Goal: Task Accomplishment & Management: Use online tool/utility

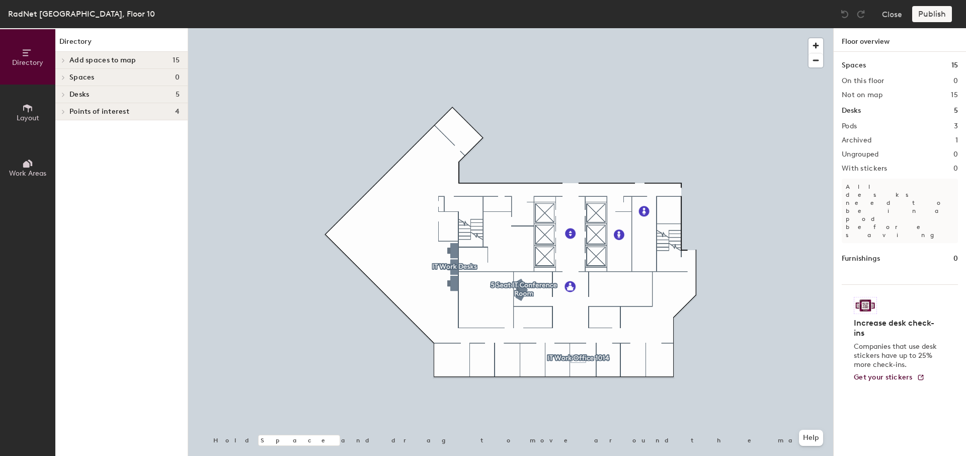
click at [114, 61] on span "Add spaces to map" at bounding box center [102, 60] width 67 height 8
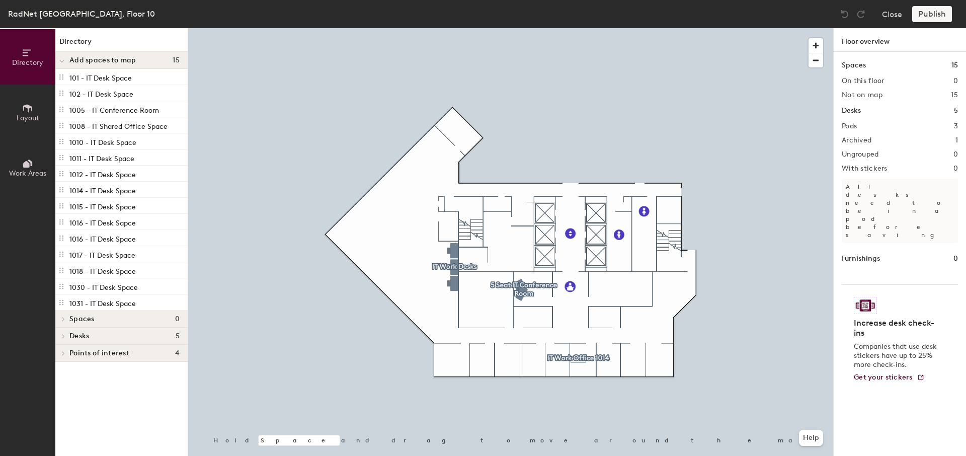
click at [110, 338] on h4 "Desks 5" at bounding box center [124, 336] width 110 height 8
click at [112, 405] on span "Points of interest" at bounding box center [99, 404] width 60 height 8
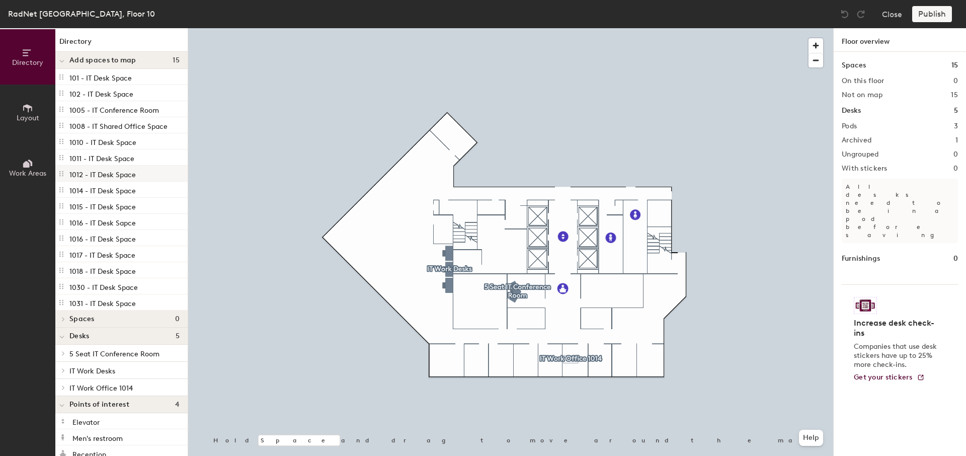
click at [102, 178] on p "1012 - IT Desk Space" at bounding box center [102, 174] width 66 height 12
click at [109, 193] on p "1014 - IT Desk Space" at bounding box center [102, 190] width 66 height 12
click at [98, 322] on h4 "Spaces 0" at bounding box center [124, 319] width 110 height 8
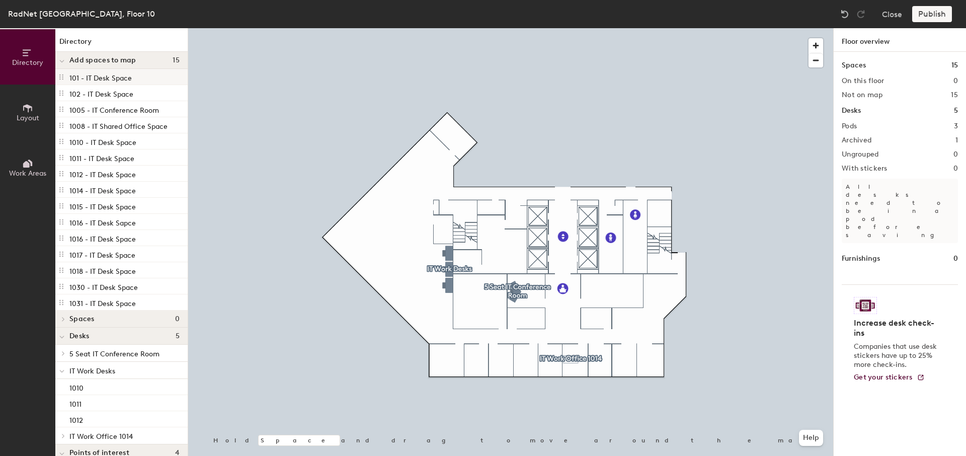
click at [136, 72] on div "101 - IT Desk Space" at bounding box center [121, 77] width 132 height 16
click at [897, 11] on button "Close" at bounding box center [892, 14] width 20 height 16
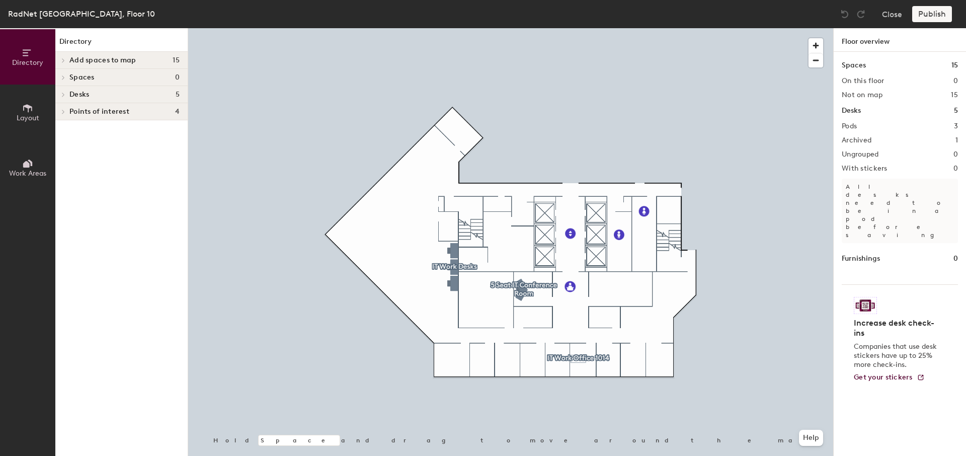
click at [112, 61] on span "Add spaces to map" at bounding box center [102, 60] width 67 height 8
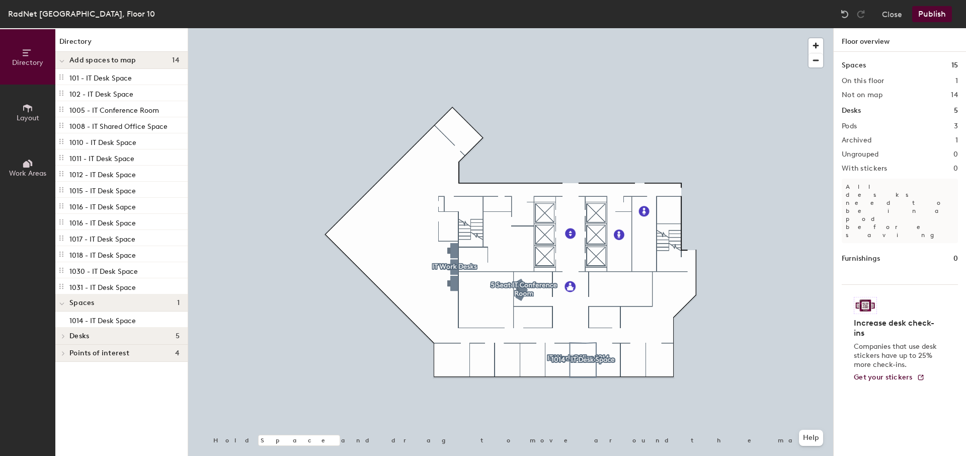
click at [568, 28] on div at bounding box center [510, 28] width 645 height 0
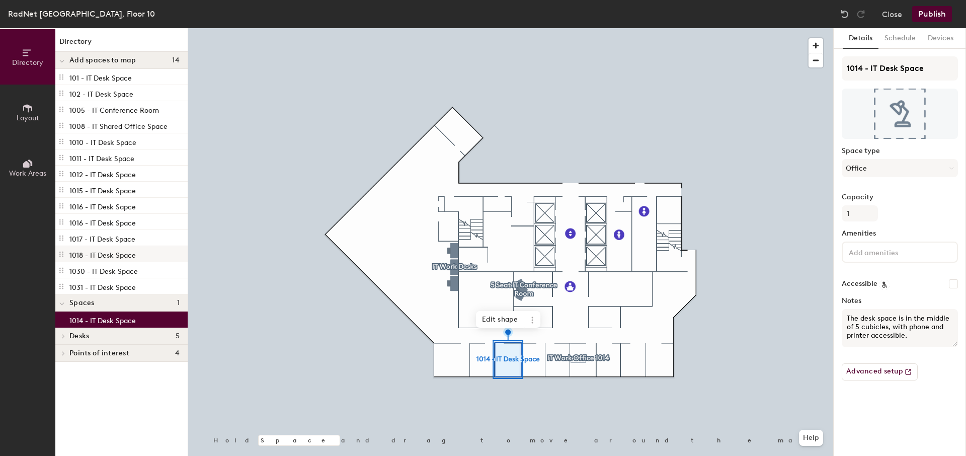
click at [498, 28] on div at bounding box center [510, 28] width 645 height 0
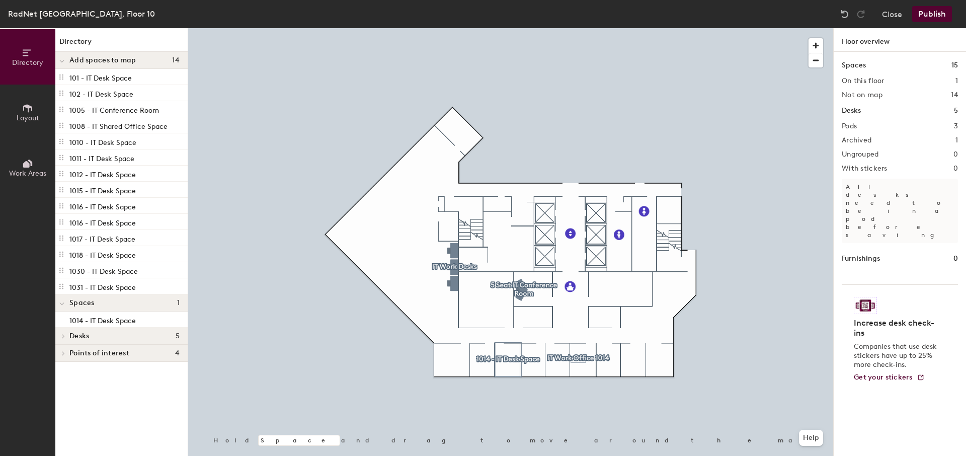
click at [506, 28] on div at bounding box center [510, 28] width 645 height 0
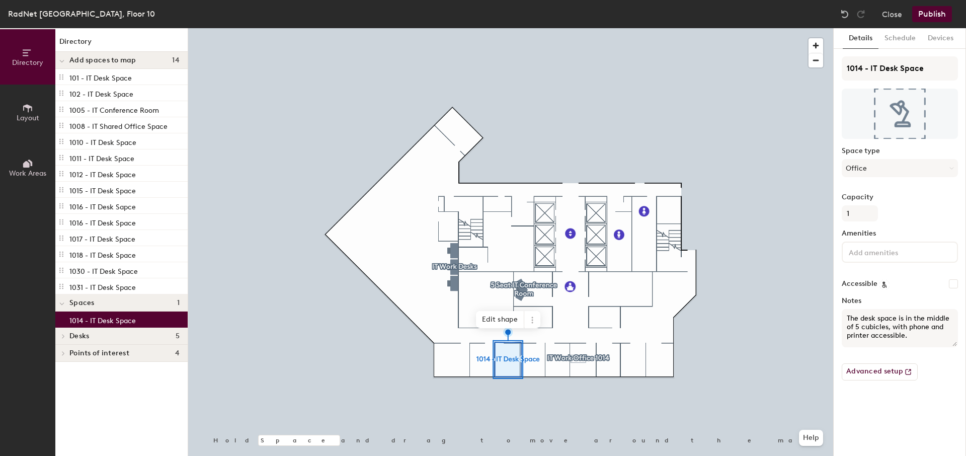
click at [106, 63] on span "Add spaces to map" at bounding box center [102, 60] width 67 height 8
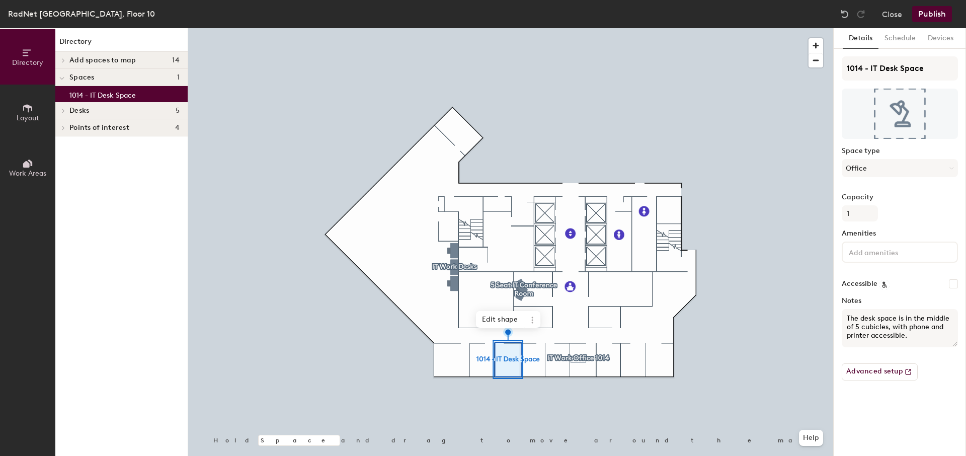
click at [106, 63] on span "Add spaces to map" at bounding box center [102, 60] width 67 height 8
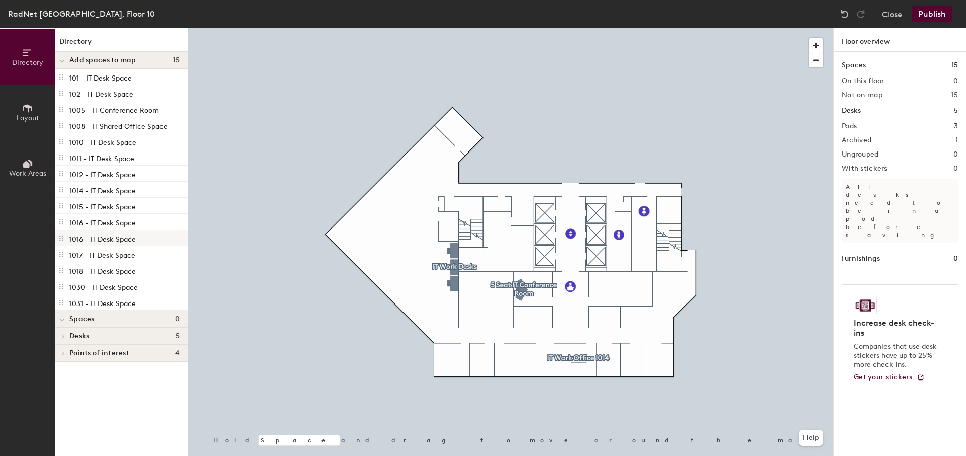
click at [523, 28] on div at bounding box center [510, 28] width 645 height 0
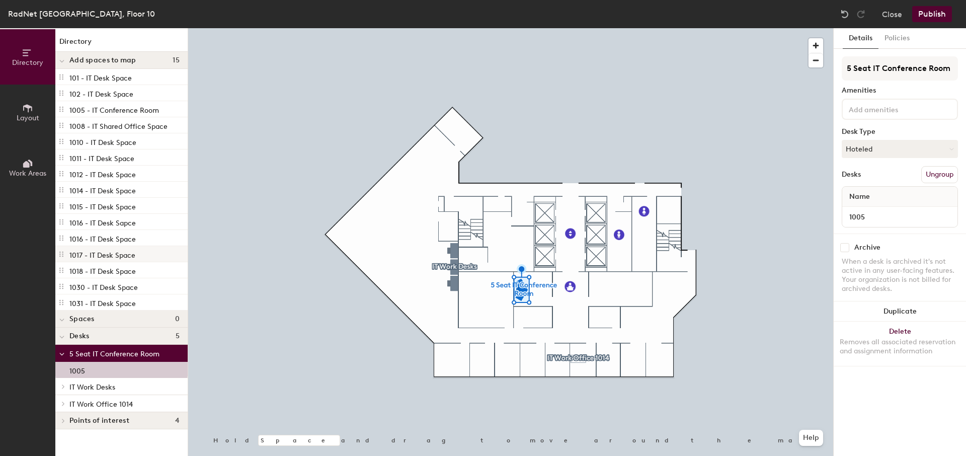
click at [518, 28] on div at bounding box center [510, 28] width 645 height 0
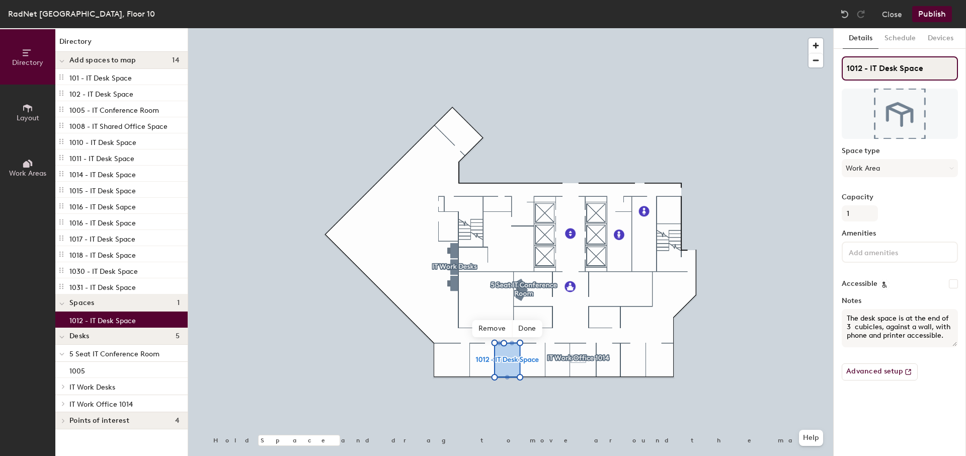
click at [885, 72] on input "1012 - IT Desk Space" at bounding box center [900, 68] width 116 height 24
click at [875, 167] on button "Work Area" at bounding box center [900, 168] width 116 height 18
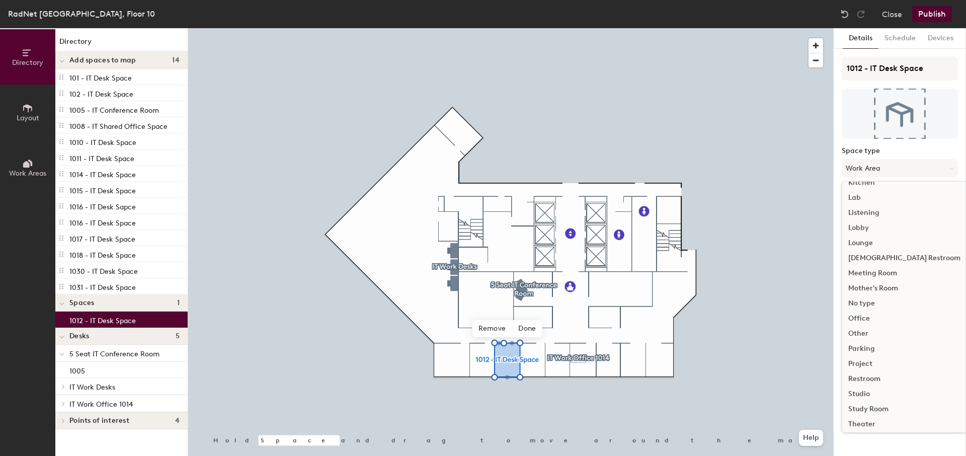
scroll to position [224, 0]
click at [872, 285] on div "Office" at bounding box center [904, 285] width 124 height 15
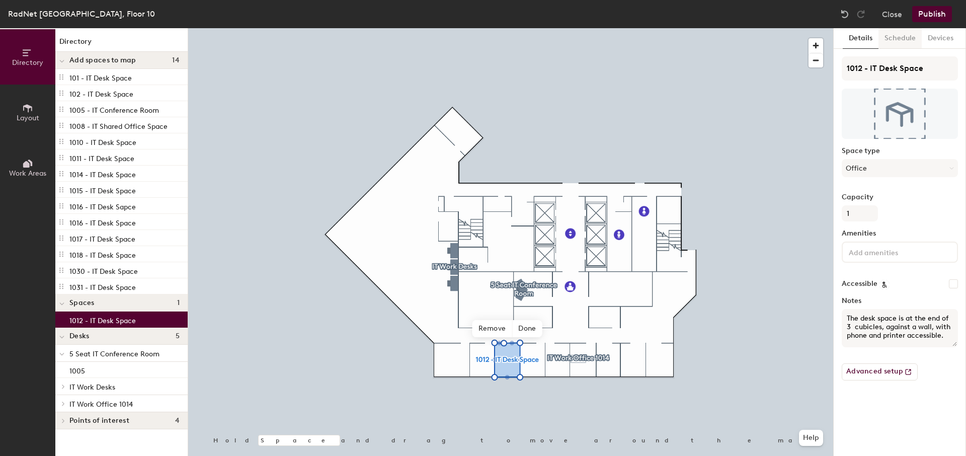
click at [895, 39] on button "Schedule" at bounding box center [899, 38] width 43 height 21
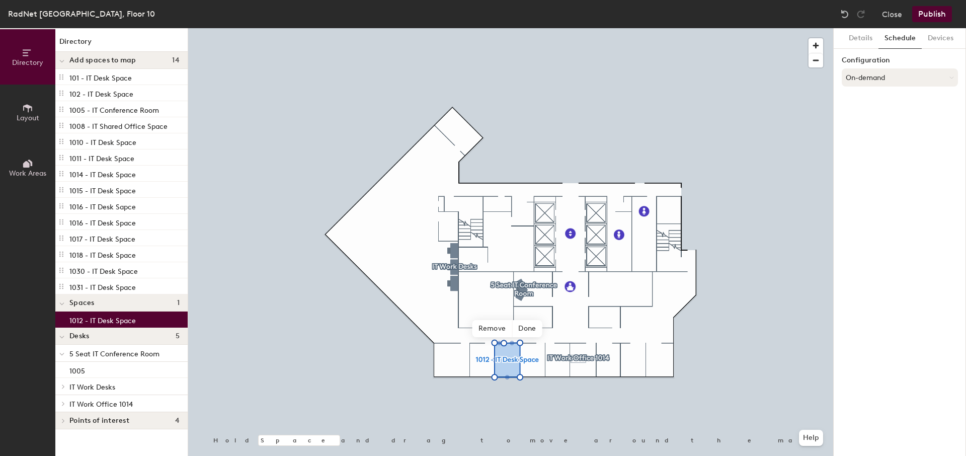
click at [884, 78] on button "On-demand" at bounding box center [900, 77] width 116 height 18
click at [876, 190] on div "Details Schedule Devices Configuration On-demand On-demand Scheduled Request-on…" at bounding box center [900, 242] width 132 height 428
click at [935, 42] on button "Devices" at bounding box center [941, 38] width 38 height 21
click at [905, 38] on button "Schedule" at bounding box center [899, 38] width 43 height 21
click at [866, 39] on button "Details" at bounding box center [861, 38] width 36 height 21
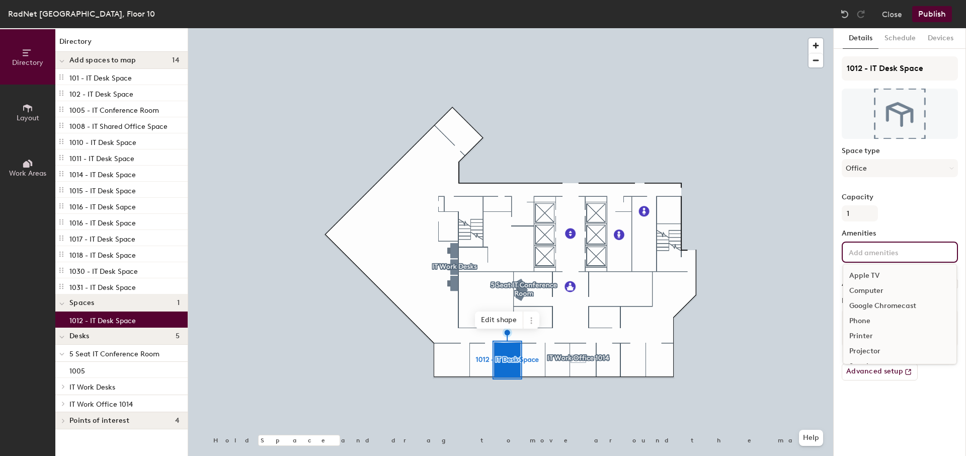
click at [880, 251] on input at bounding box center [892, 252] width 91 height 12
click at [903, 216] on div "Capacity 1" at bounding box center [900, 207] width 116 height 28
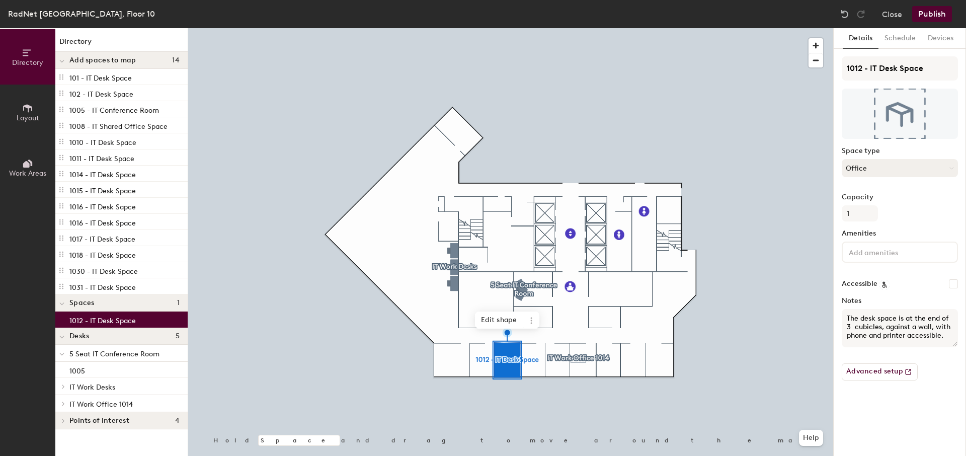
click at [909, 166] on button "Office" at bounding box center [900, 168] width 116 height 18
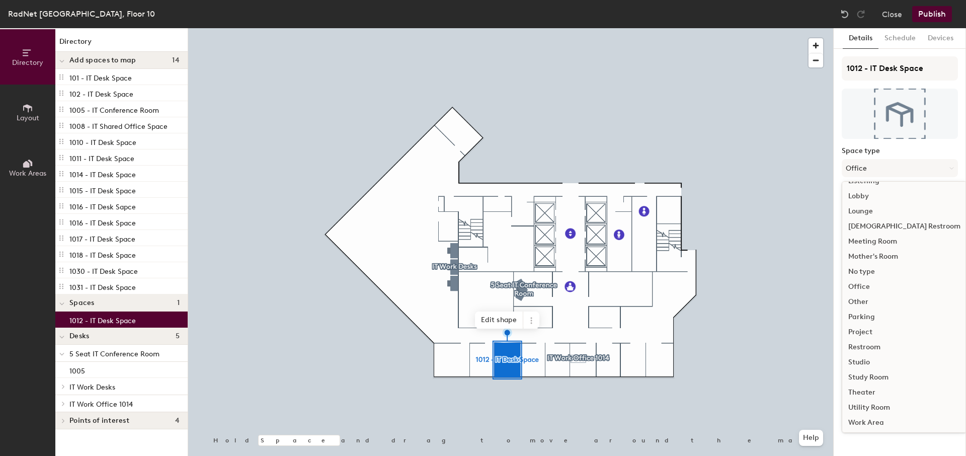
scroll to position [221, 0]
click at [872, 288] on div "Office" at bounding box center [904, 288] width 124 height 15
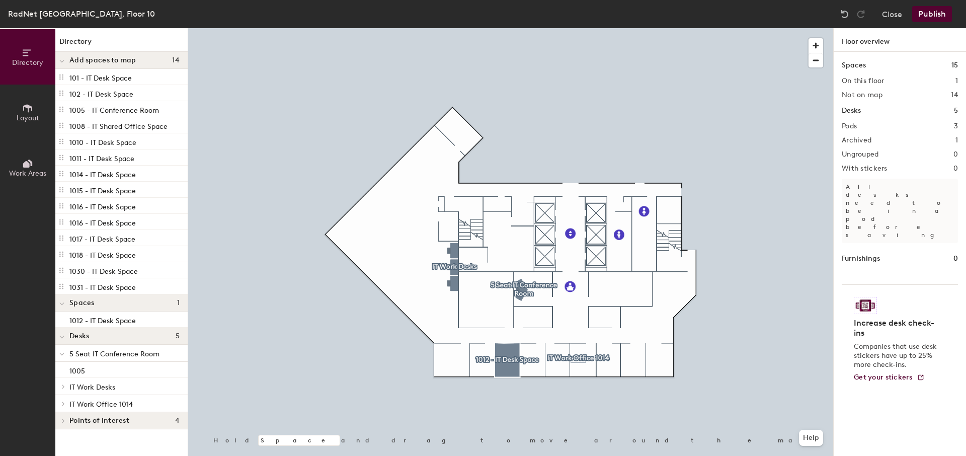
click at [335, 28] on div at bounding box center [510, 28] width 645 height 0
click at [30, 109] on icon at bounding box center [27, 108] width 11 height 11
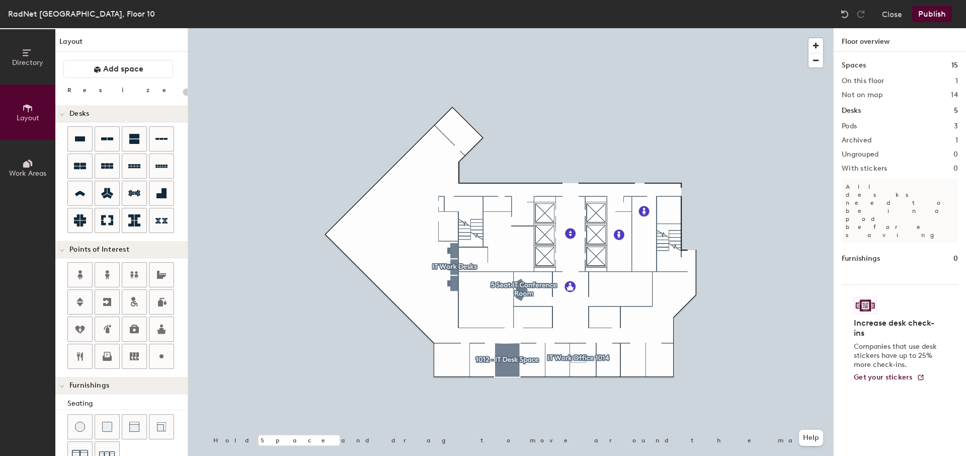
click at [33, 119] on span "Layout" at bounding box center [28, 118] width 23 height 9
click at [97, 73] on icon at bounding box center [98, 70] width 8 height 8
click at [103, 66] on span "Add space" at bounding box center [123, 69] width 40 height 10
click at [135, 69] on span "Add space" at bounding box center [123, 69] width 40 height 10
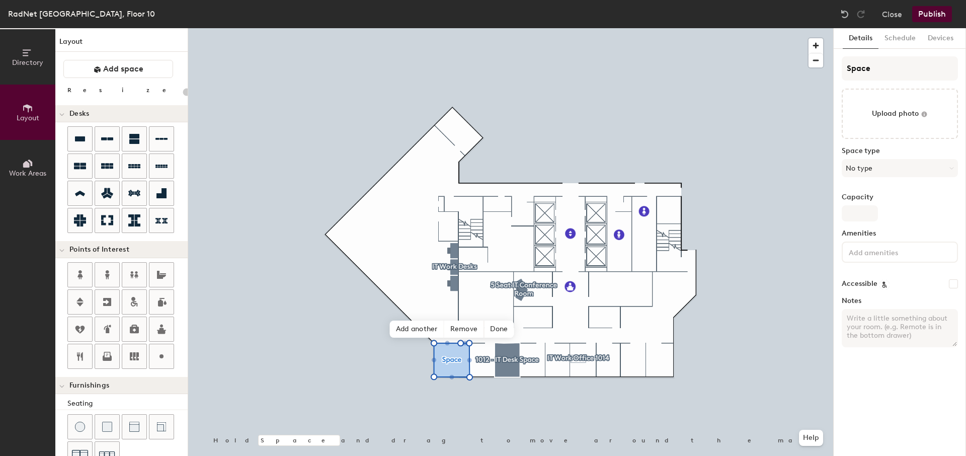
type input "20"
click at [893, 67] on input "Space" at bounding box center [900, 68] width 116 height 24
type input "Spac"
type input "20"
type input "S"
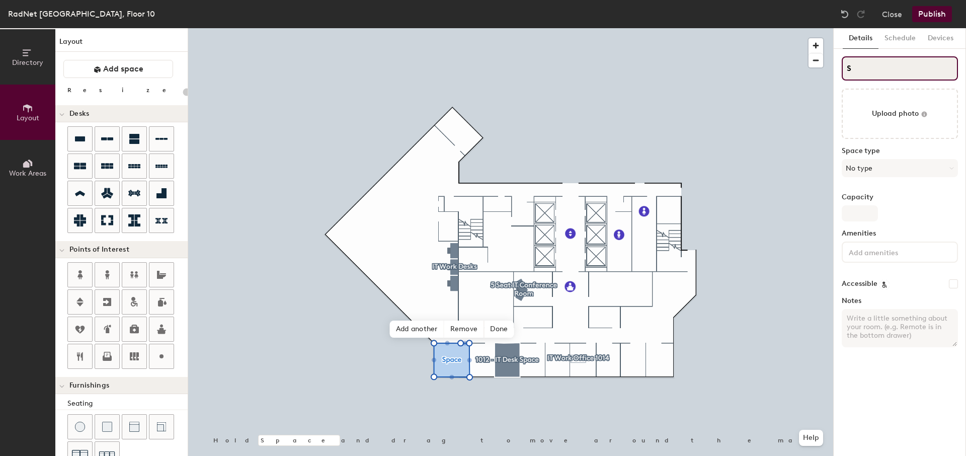
type input "20"
type input "S"
type input "20"
type input "S"
type input "20"
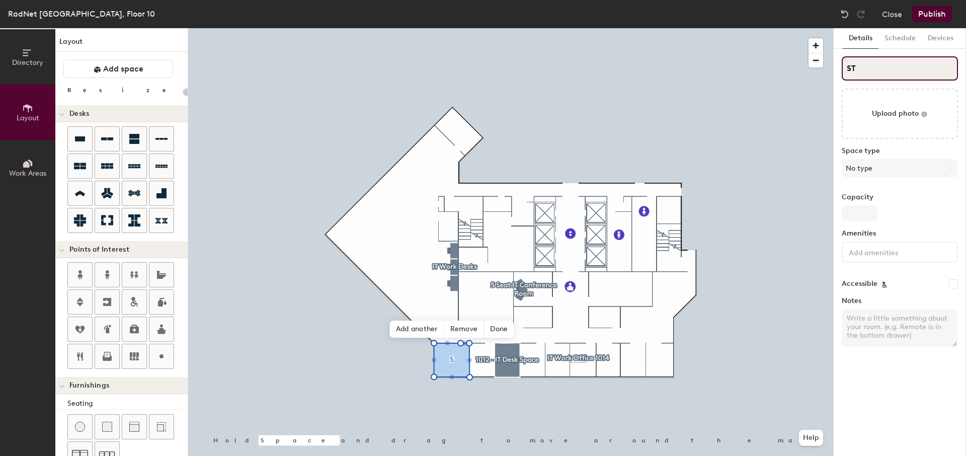
type input "STE"
type input "20"
type input "STES"
type input "20"
type input "STEST"
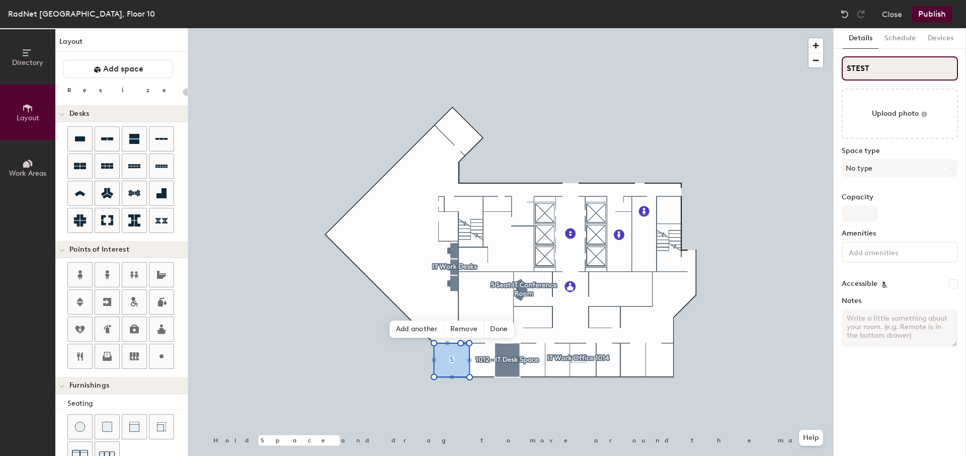
type input "20"
type input "STEST"
type input "20"
type input "STES"
type input "20"
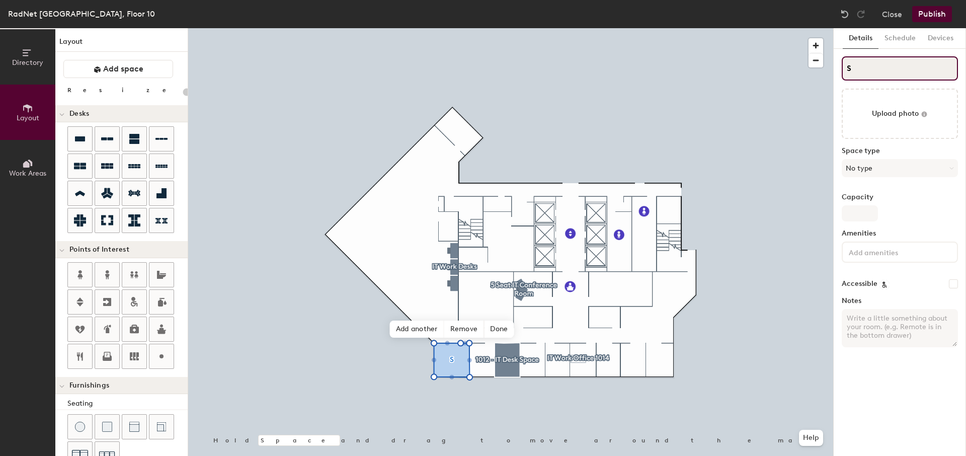
type input "S"
type input "20"
type input "S"
type input "20"
type input "tS"
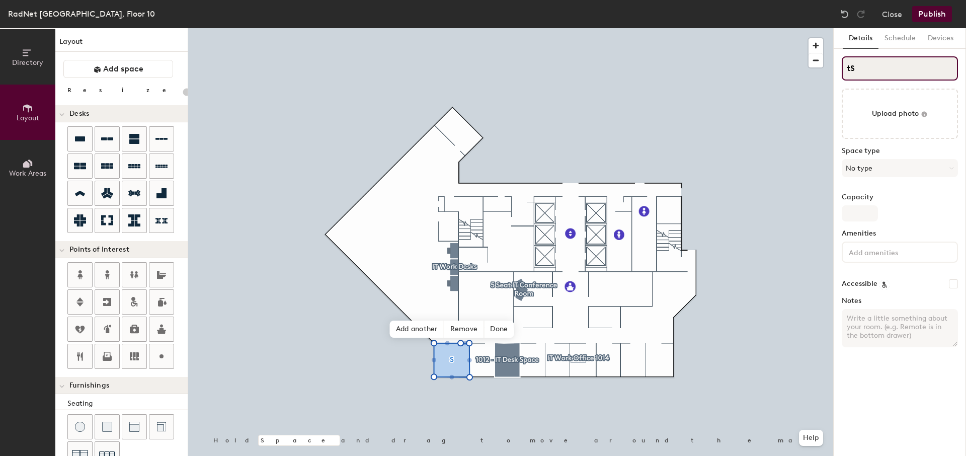
type input "20"
type input "teS"
type input "20"
type input "tesS"
type input "20"
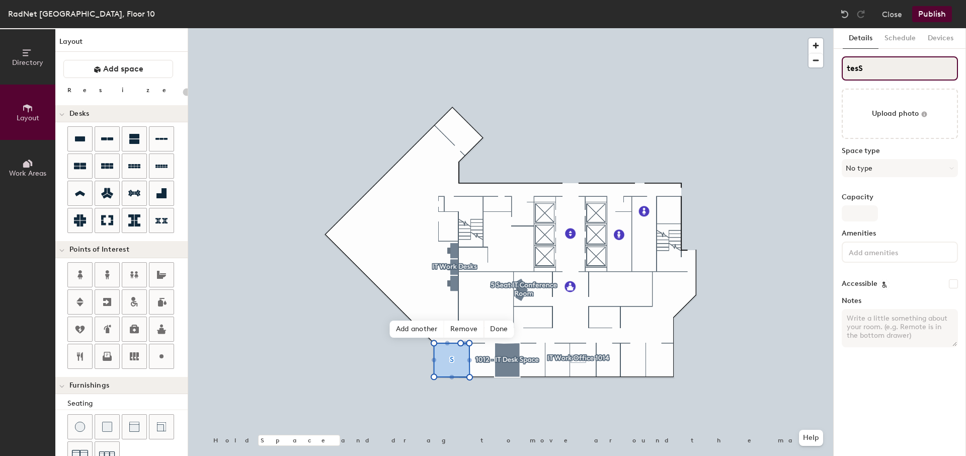
type input "testS"
type input "20"
type input "testS"
type input "20"
type input "testS C"
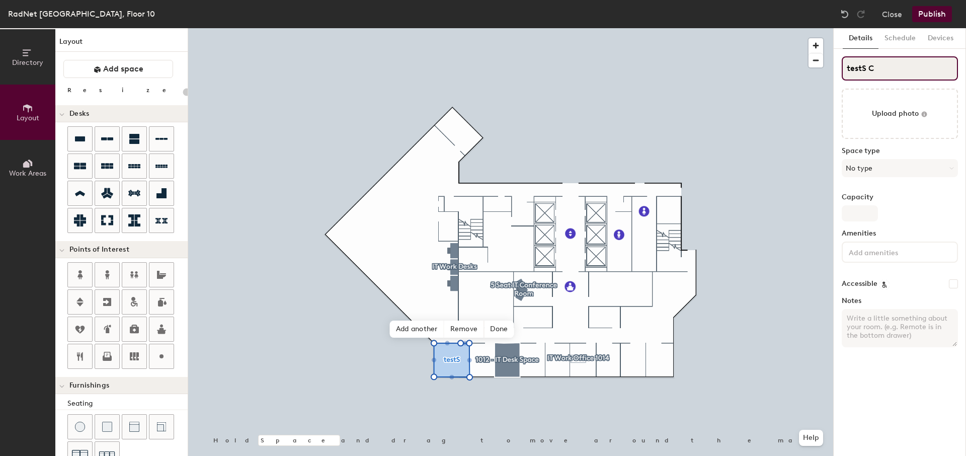
type input "20"
type input "testS Conf"
type input "20"
type input "testS Conf"
click at [883, 170] on button "No type" at bounding box center [900, 168] width 116 height 18
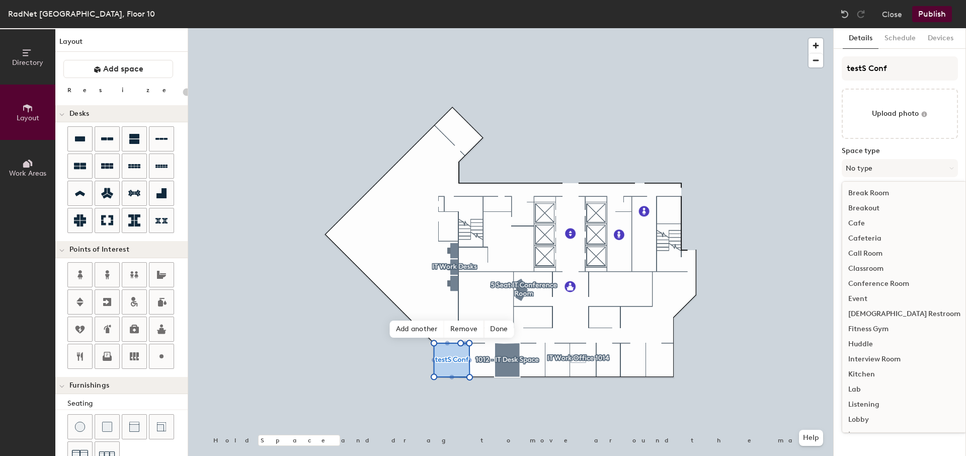
click at [868, 281] on div "Conference Room" at bounding box center [904, 283] width 124 height 15
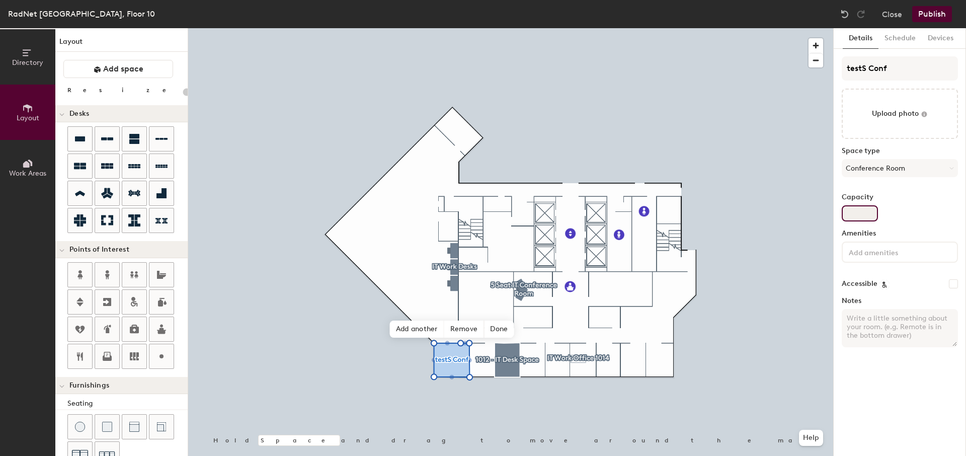
type input "20"
click at [859, 207] on input "Capacity" at bounding box center [860, 213] width 36 height 16
type input "5"
type input "20"
type input "5"
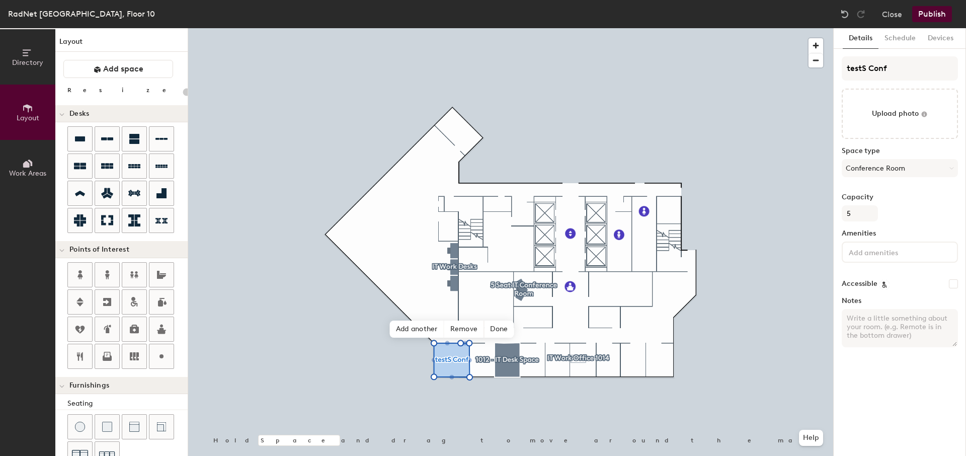
click at [869, 248] on input at bounding box center [892, 252] width 91 height 12
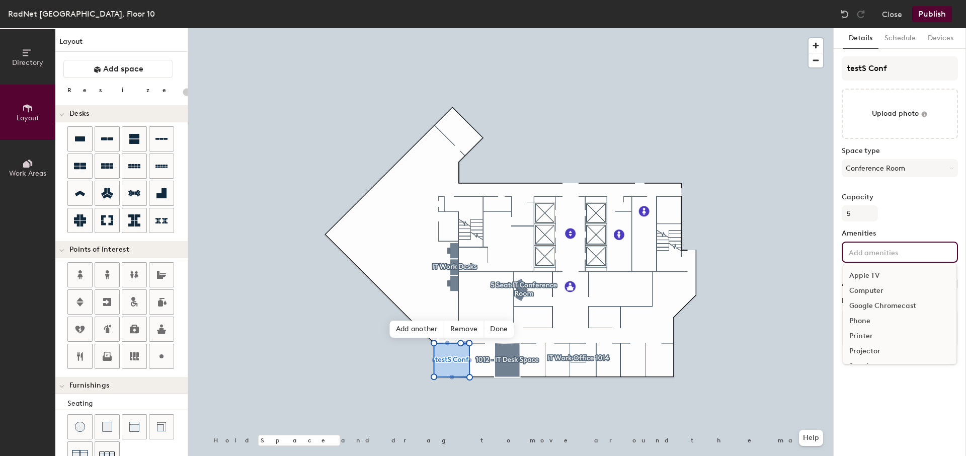
click at [866, 321] on div "Phone" at bounding box center [899, 320] width 113 height 15
click at [866, 351] on div "Projector" at bounding box center [899, 351] width 113 height 15
click at [862, 365] on div "Television" at bounding box center [899, 366] width 113 height 15
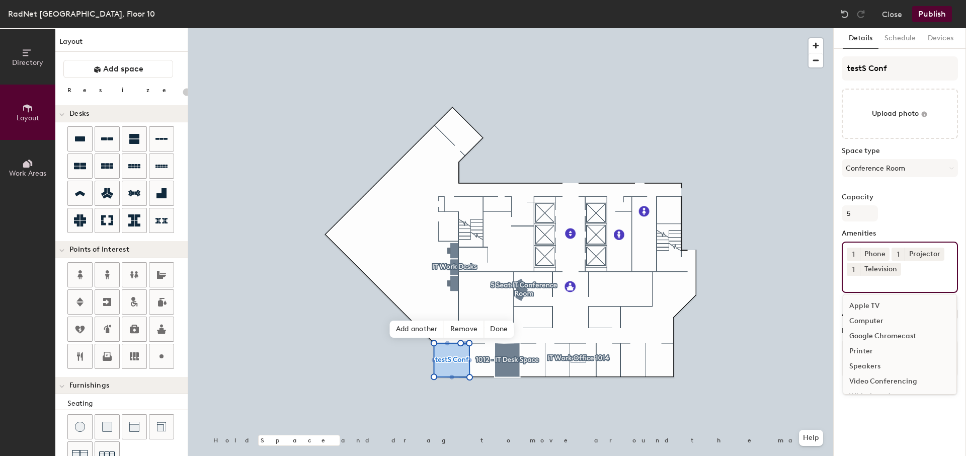
click at [866, 365] on div "Speakers" at bounding box center [899, 366] width 113 height 15
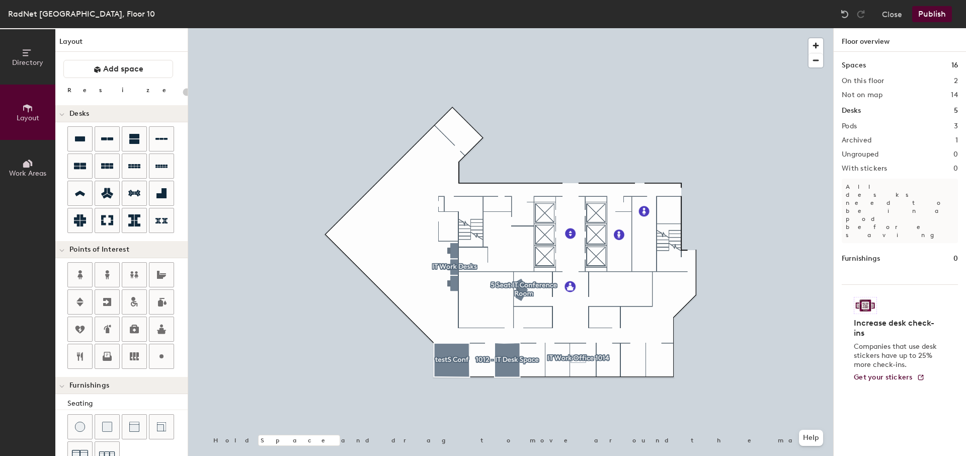
click at [448, 28] on div at bounding box center [510, 28] width 645 height 0
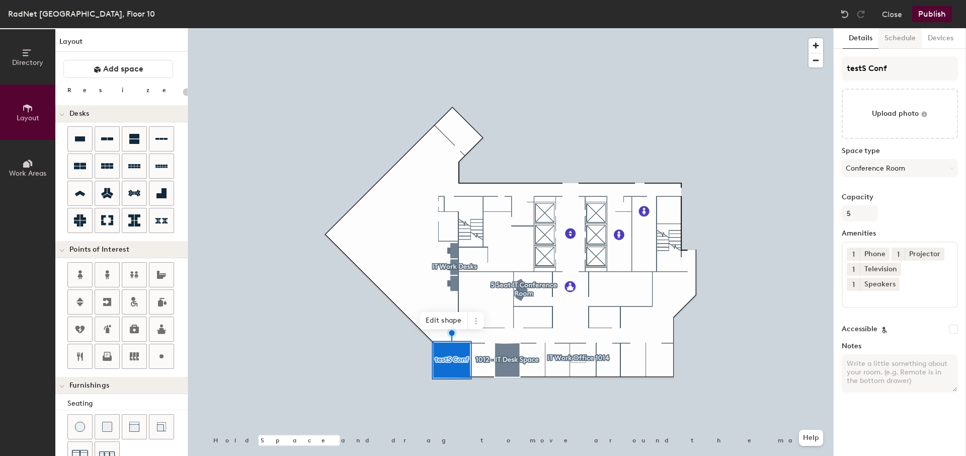
click at [903, 42] on button "Schedule" at bounding box center [899, 38] width 43 height 21
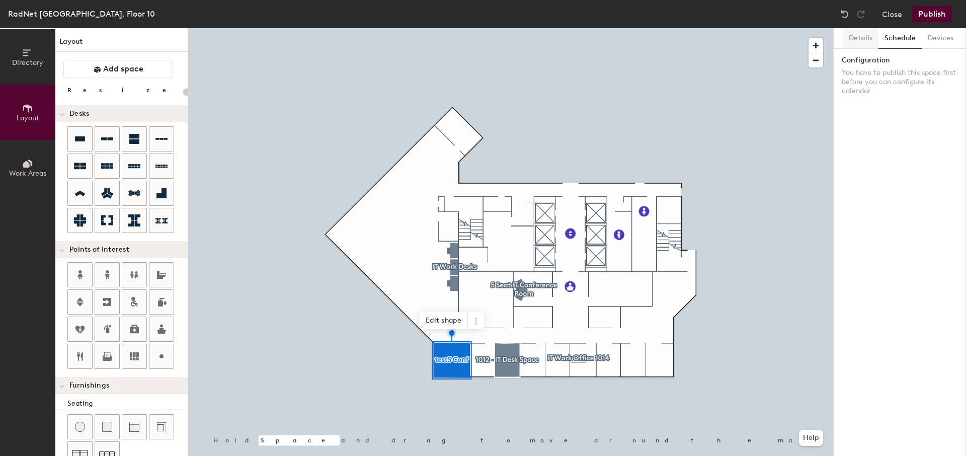
click at [867, 40] on button "Details" at bounding box center [861, 38] width 36 height 21
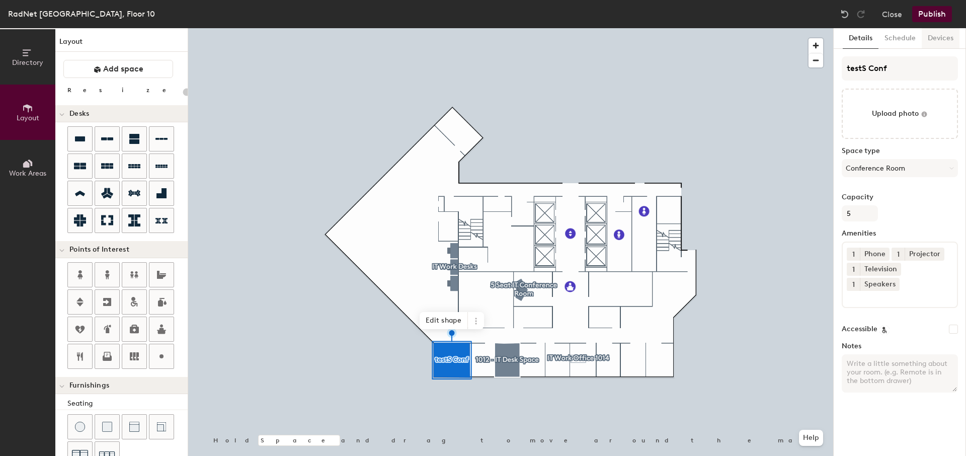
click at [927, 39] on button "Devices" at bounding box center [941, 38] width 38 height 21
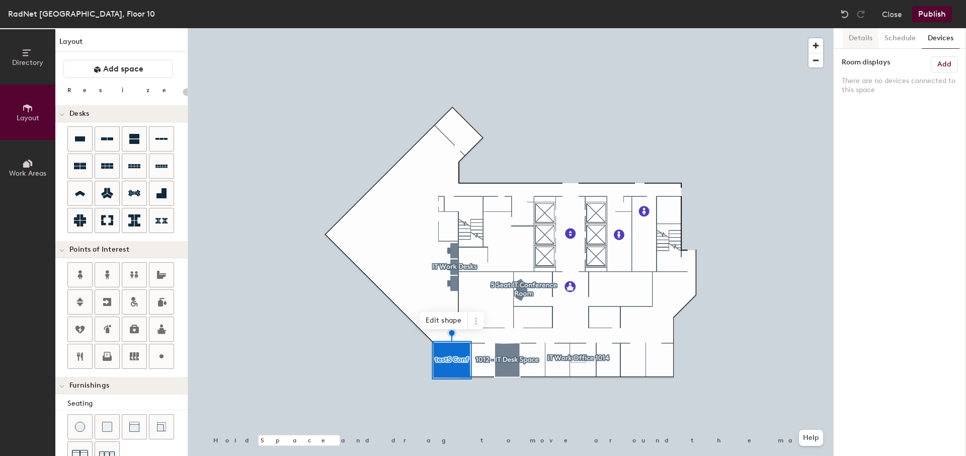
click at [863, 39] on button "Details" at bounding box center [861, 38] width 36 height 21
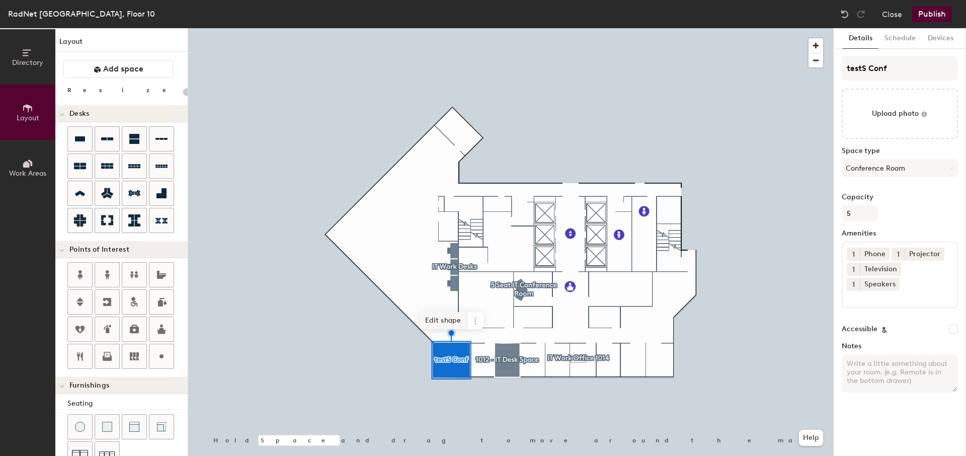
click at [448, 314] on span "Edit shape" at bounding box center [443, 320] width 48 height 17
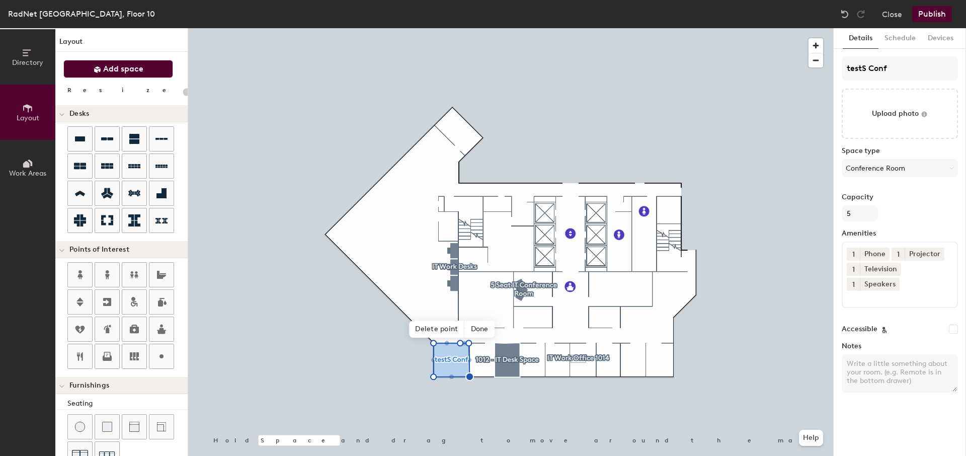
click at [115, 71] on span "Add space" at bounding box center [123, 69] width 40 height 10
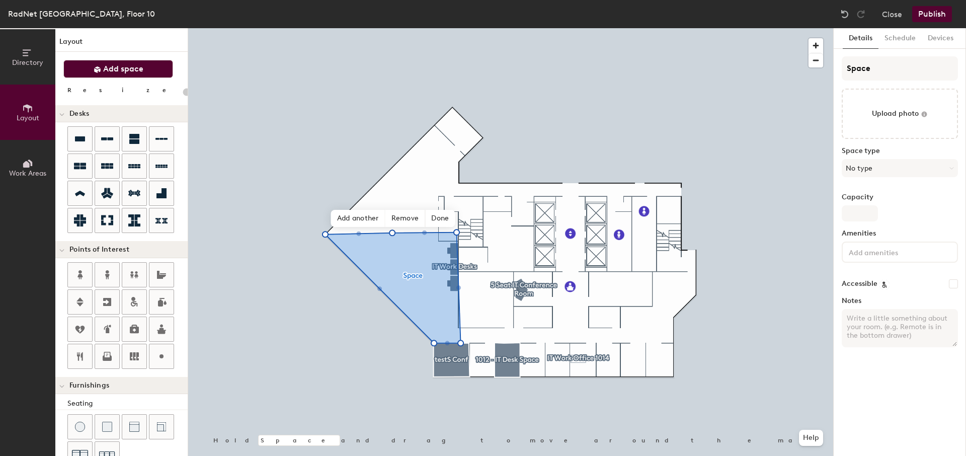
click at [130, 71] on span "Add space" at bounding box center [123, 69] width 40 height 10
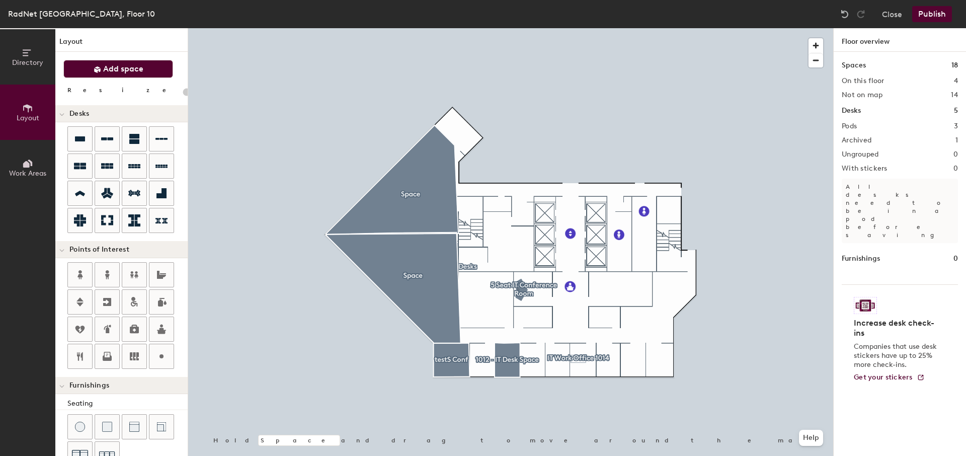
click at [387, 28] on div at bounding box center [510, 28] width 645 height 0
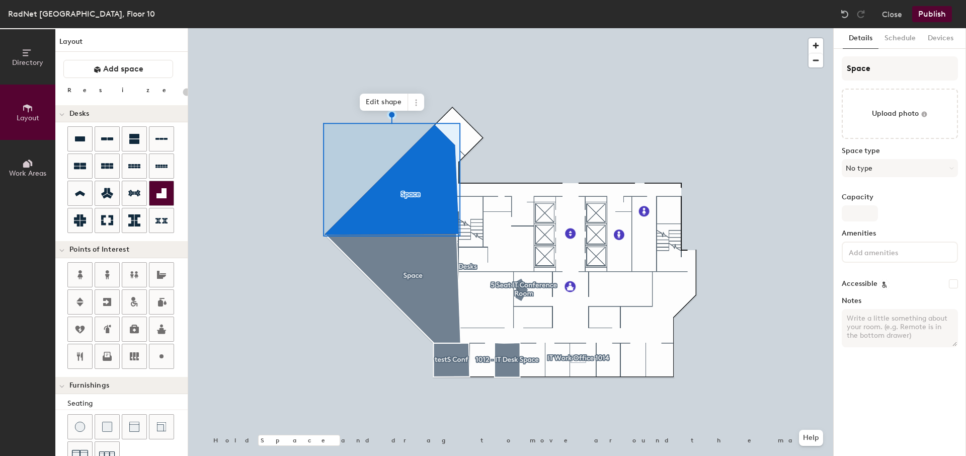
click at [386, 219] on div "Directory Layout Work Areas Layout Add space Resize Desks Points of Interest Fu…" at bounding box center [483, 242] width 966 height 428
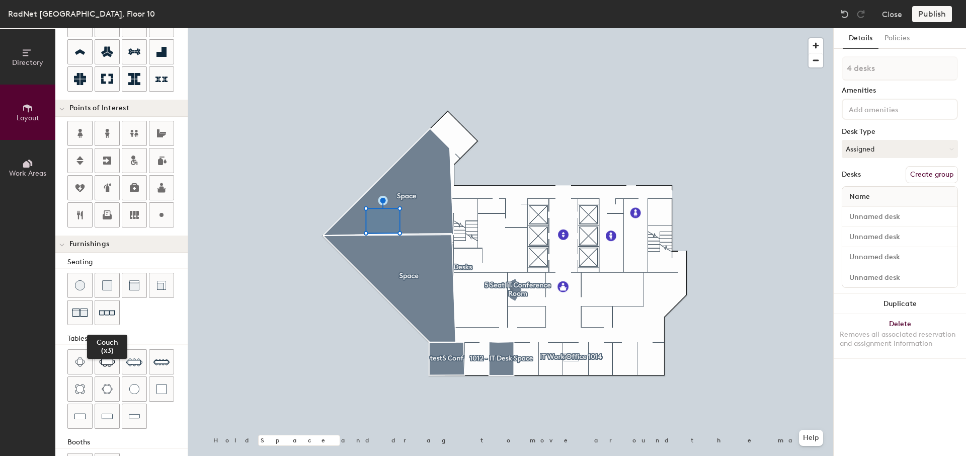
scroll to position [151, 0]
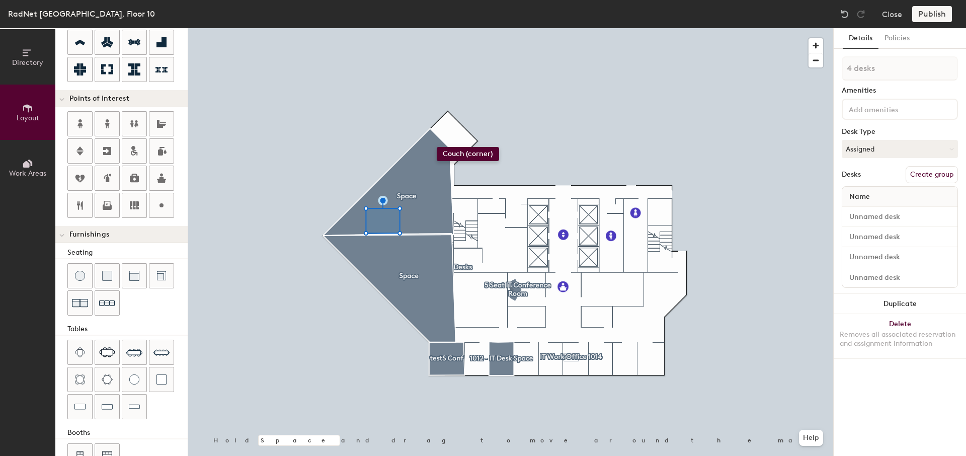
click at [437, 147] on div "Directory Layout Work Areas Layout Add space Resize Desks Points of Interest Fu…" at bounding box center [483, 242] width 966 height 428
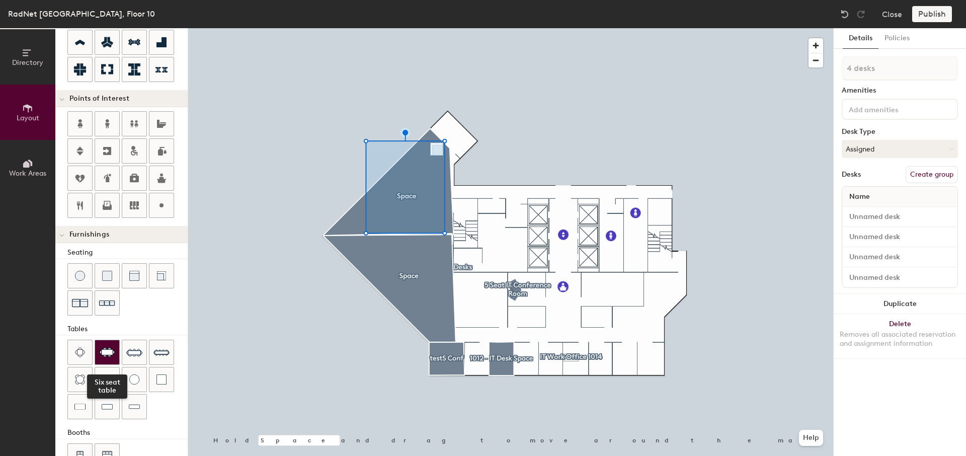
click at [102, 354] on img at bounding box center [107, 352] width 16 height 10
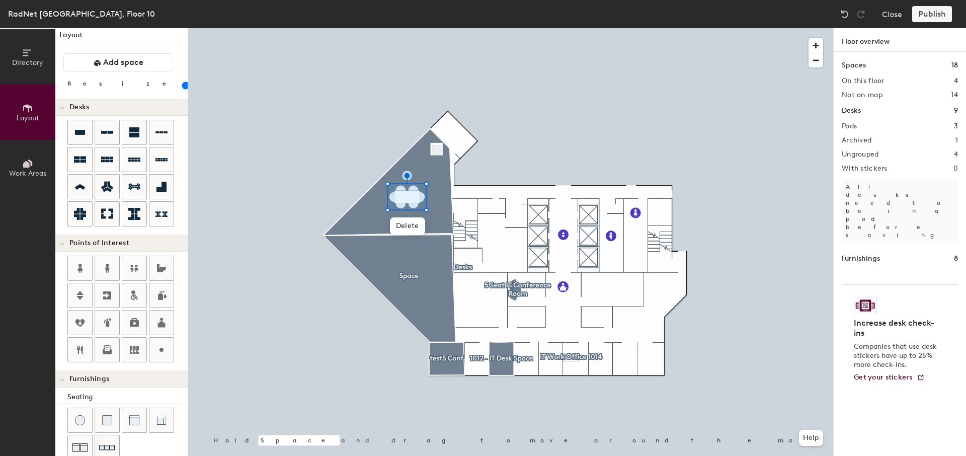
scroll to position [0, 0]
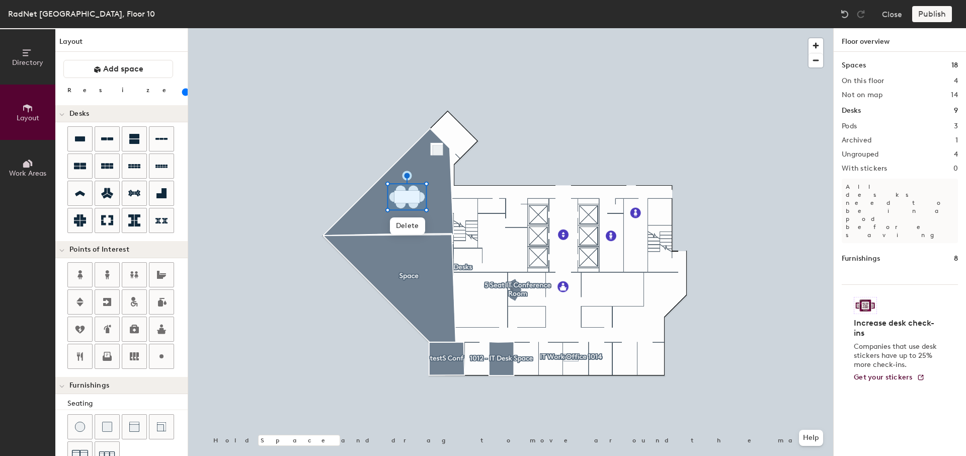
click at [306, 28] on div at bounding box center [510, 28] width 645 height 0
drag, startPoint x: 78, startPoint y: 165, endPoint x: 142, endPoint y: 189, distance: 68.5
click at [181, 194] on div "Layout Add space Resize Desks Points of Interest Furnishings Seating Tables Boo…" at bounding box center [121, 242] width 132 height 428
click at [109, 173] on div at bounding box center [107, 166] width 24 height 24
click at [615, 288] on div "Directory Layout Work Areas Layout Add space Resize Desks Points of Interest Fu…" at bounding box center [483, 242] width 966 height 428
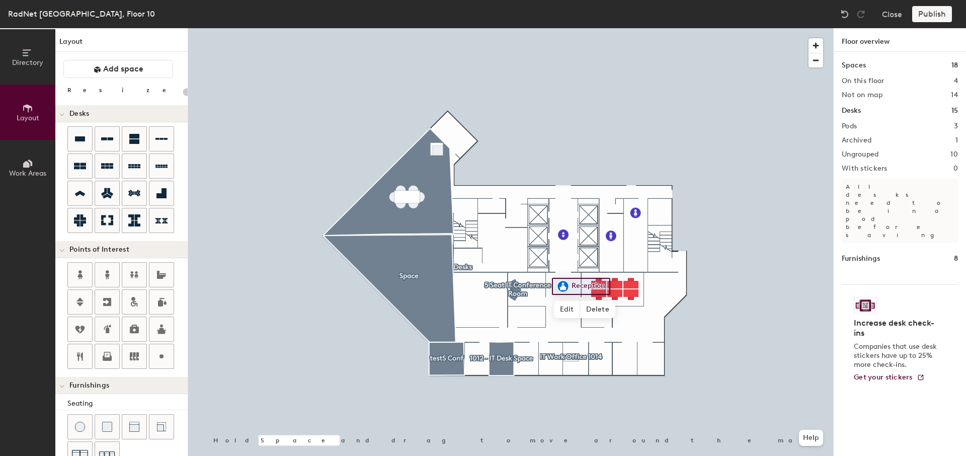
click at [623, 28] on div at bounding box center [510, 28] width 645 height 0
type input "160"
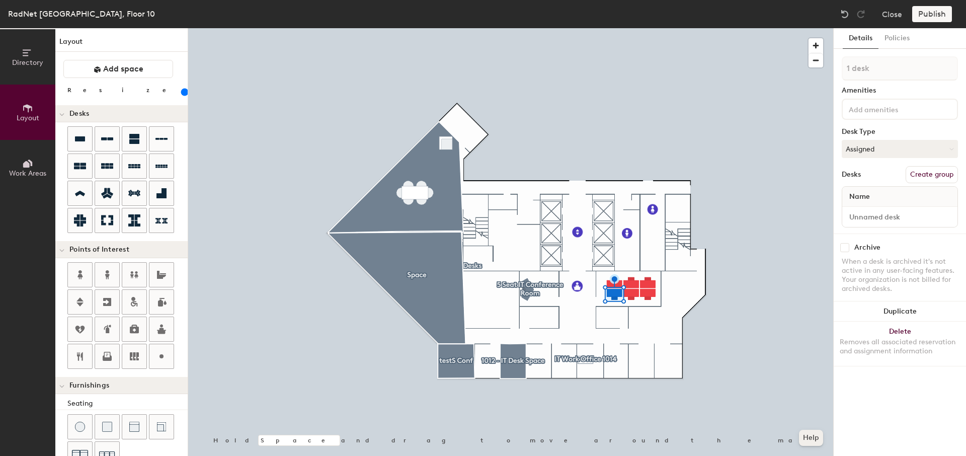
click at [807, 442] on button "Help" at bounding box center [811, 438] width 24 height 16
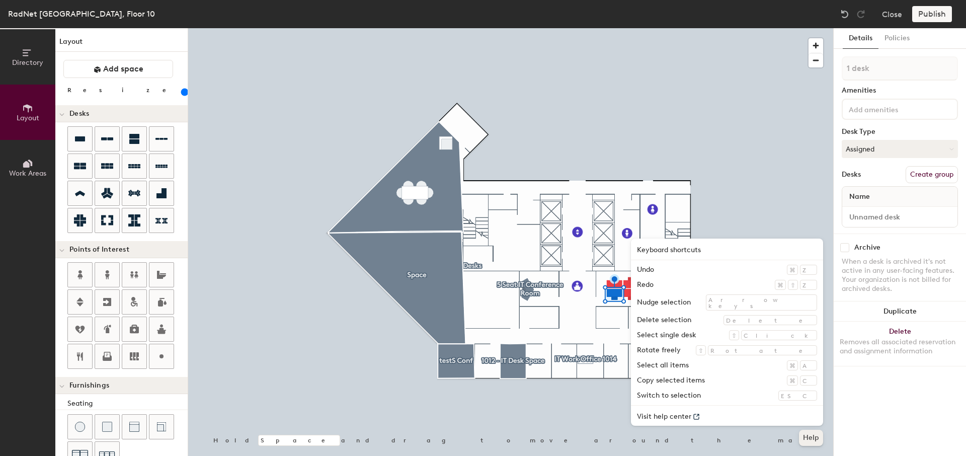
click at [801, 435] on button "Help" at bounding box center [811, 438] width 24 height 16
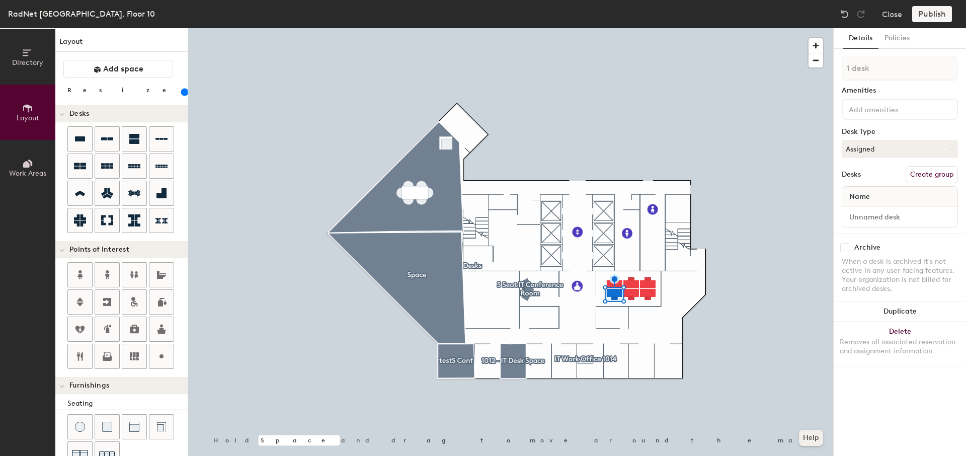
click at [799, 430] on button "Help" at bounding box center [811, 438] width 24 height 16
click at [513, 28] on div at bounding box center [510, 28] width 645 height 0
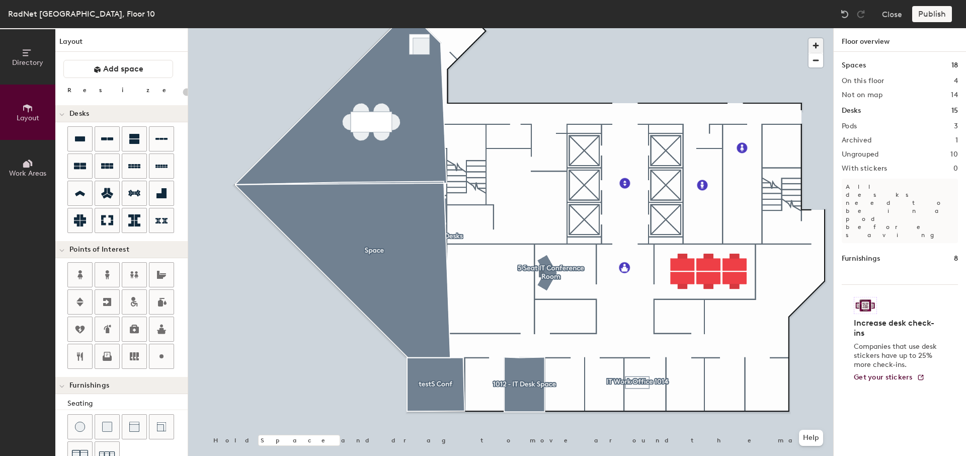
click at [818, 40] on span "button" at bounding box center [815, 45] width 15 height 15
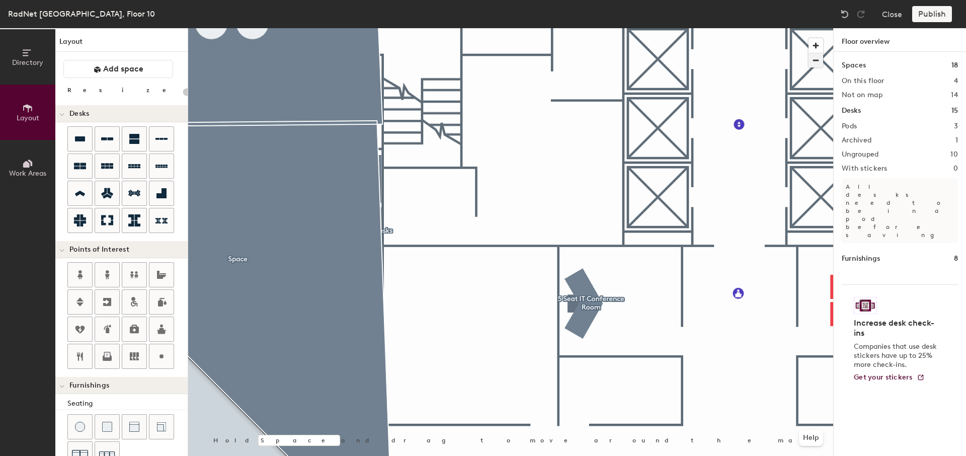
click at [815, 62] on span "button" at bounding box center [815, 60] width 15 height 14
click at [814, 62] on span "button" at bounding box center [815, 60] width 15 height 14
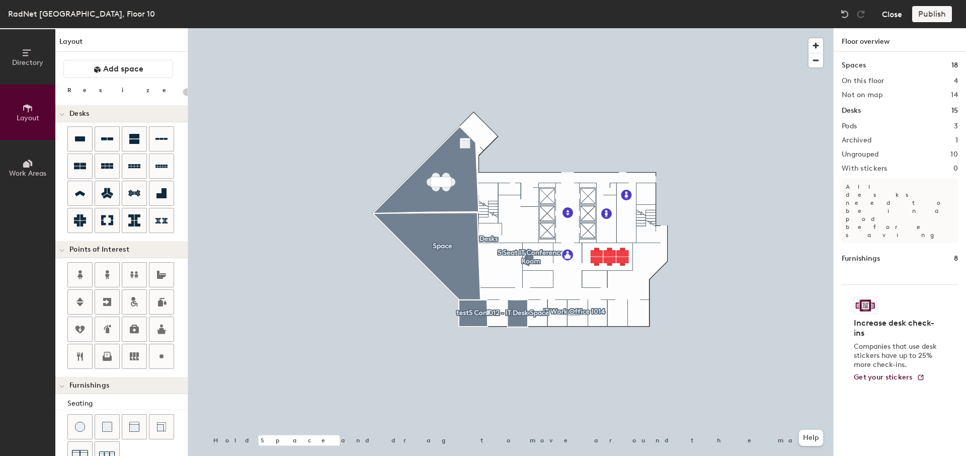
click at [893, 16] on button "Close" at bounding box center [892, 14] width 20 height 16
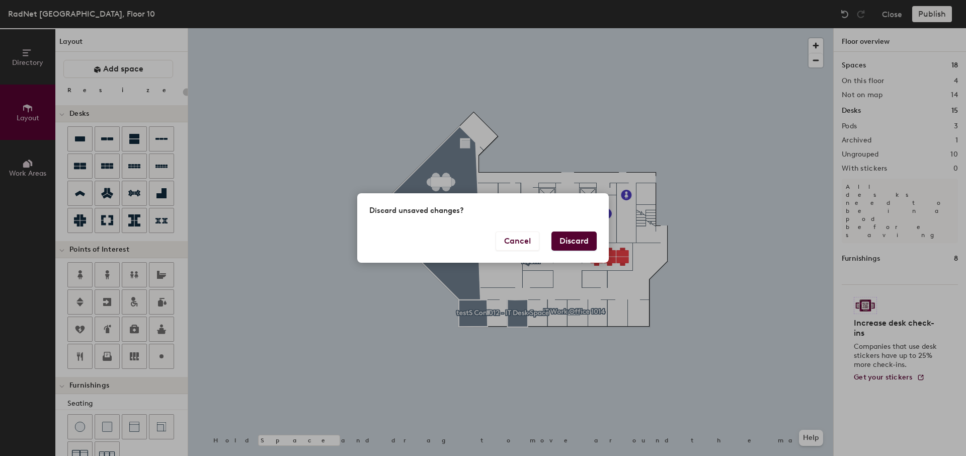
click at [575, 237] on button "Discard" at bounding box center [573, 240] width 45 height 19
type input "20"
